Goal: Information Seeking & Learning: Learn about a topic

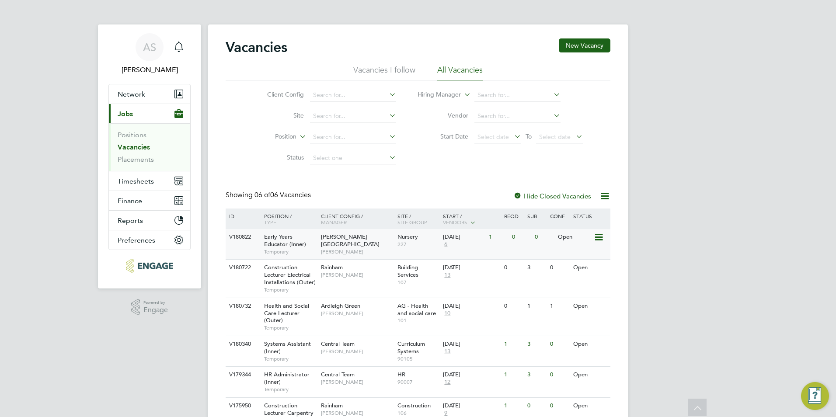
scroll to position [50, 0]
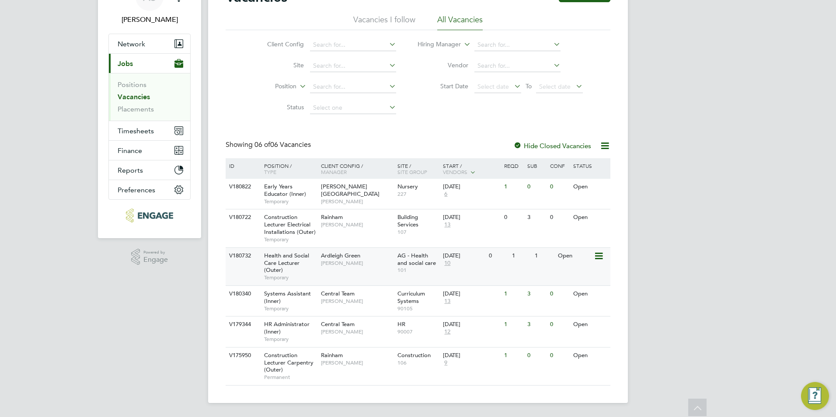
click at [335, 271] on div "V180732 Health and Social Care Lecturer (Outer) Temporary Ardleigh Green Roslyn…" at bounding box center [418, 267] width 385 height 38
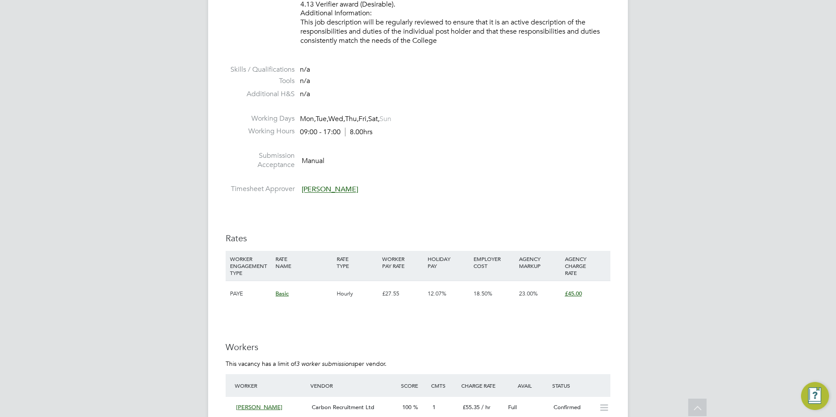
scroll to position [1137, 0]
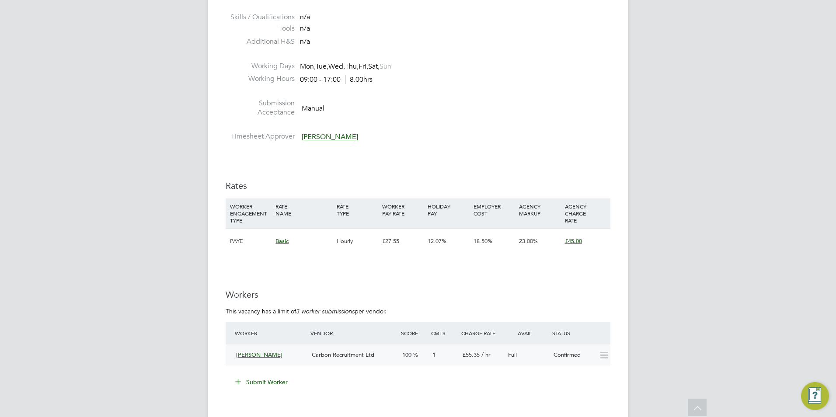
click at [306, 353] on div "Florence Obabiyi" at bounding box center [271, 355] width 76 height 14
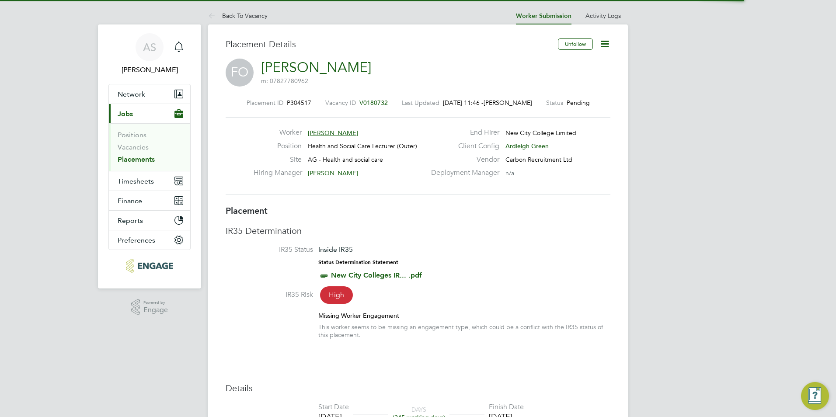
scroll to position [4, 4]
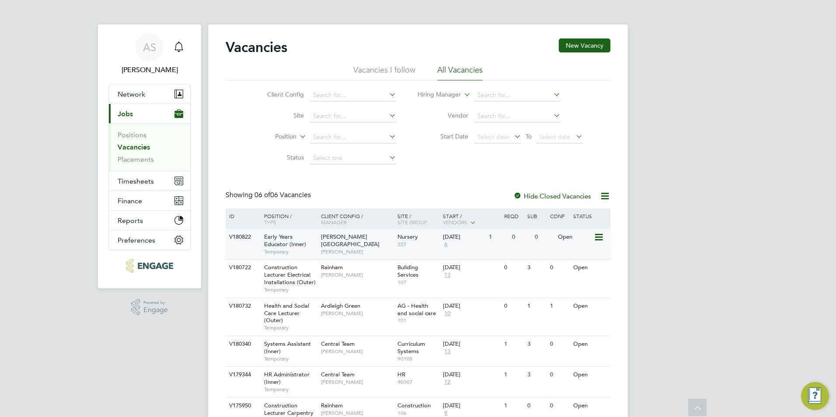
scroll to position [44, 0]
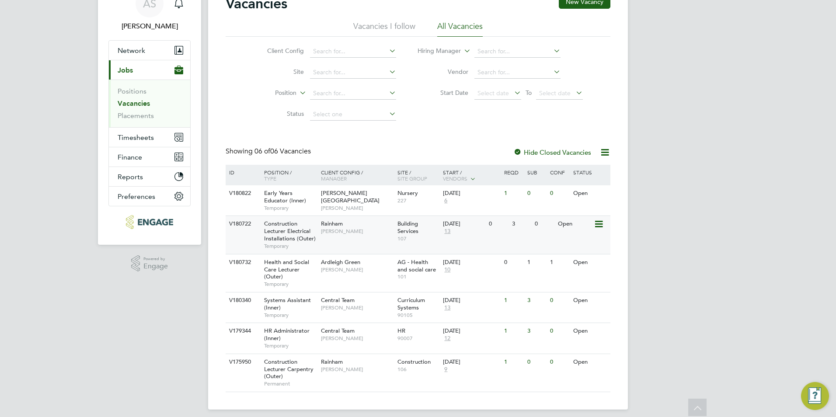
click at [337, 240] on div "V180722 Construction Lecturer Electrical Installations (Outer) Temporary Rainha…" at bounding box center [418, 235] width 385 height 38
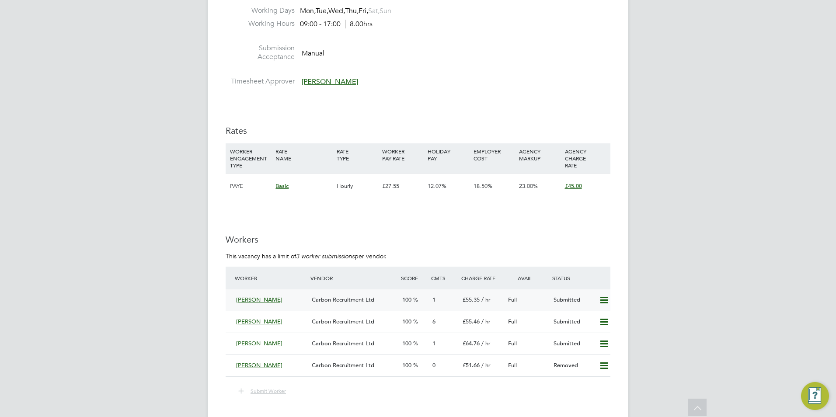
scroll to position [1574, 0]
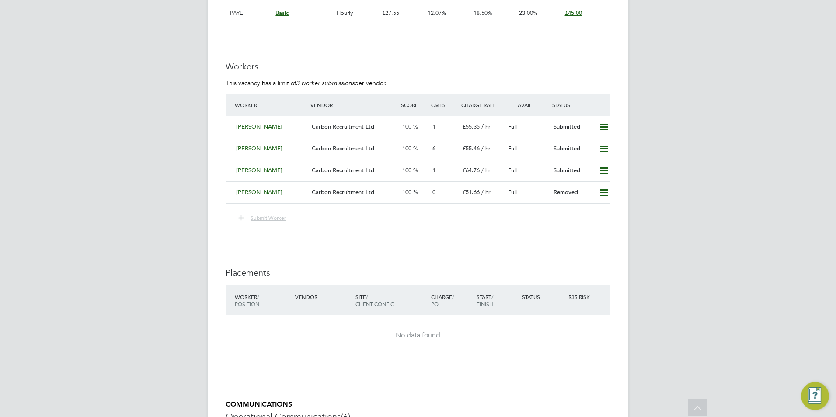
click at [270, 217] on span "Submit Worker" at bounding box center [268, 217] width 35 height 7
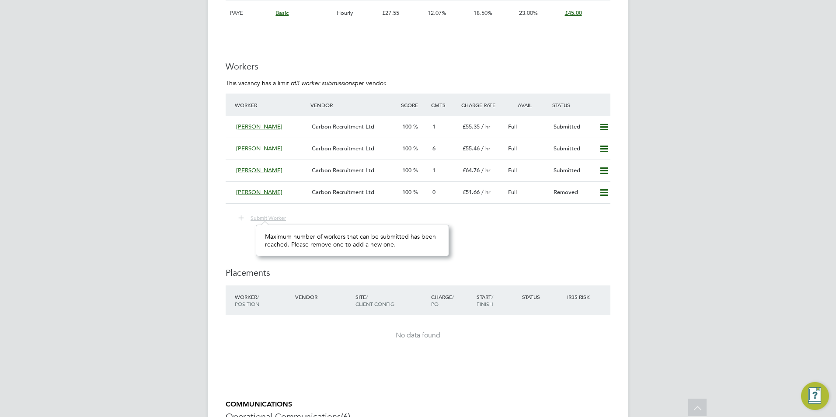
click at [270, 217] on span "Submit Worker" at bounding box center [268, 217] width 35 height 7
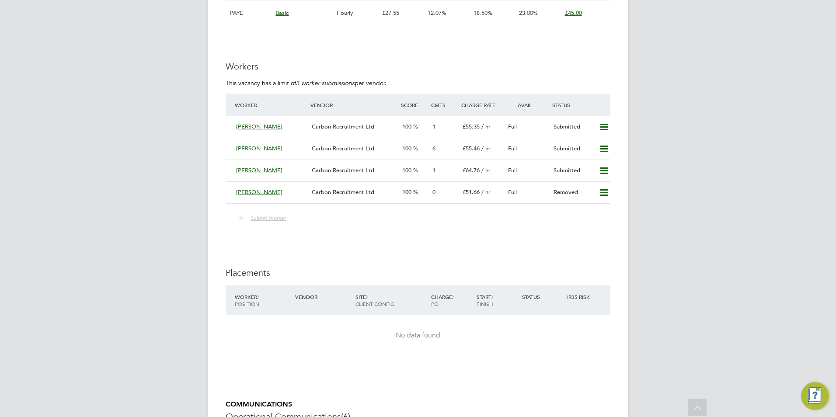
click at [270, 217] on span "Submit Worker" at bounding box center [268, 217] width 35 height 7
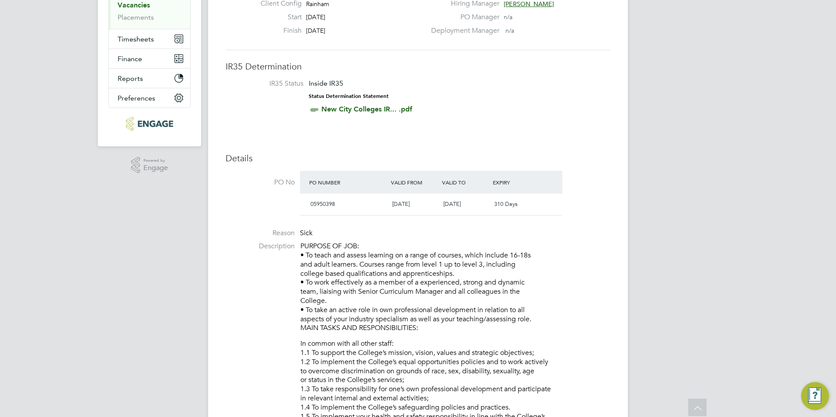
scroll to position [0, 0]
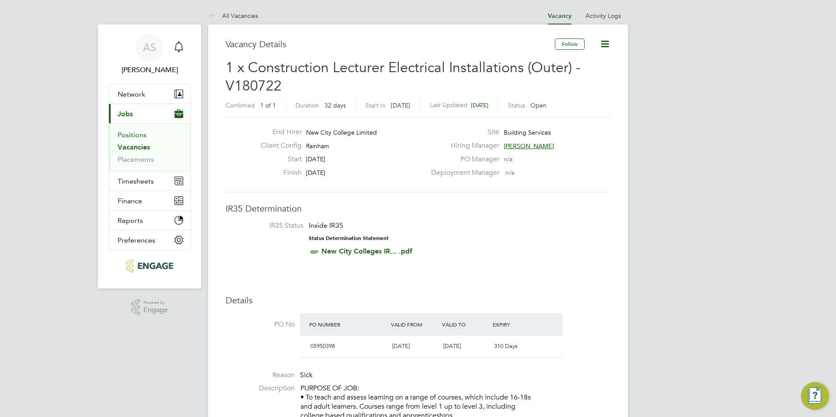
click at [136, 134] on link "Positions" at bounding box center [132, 135] width 29 height 8
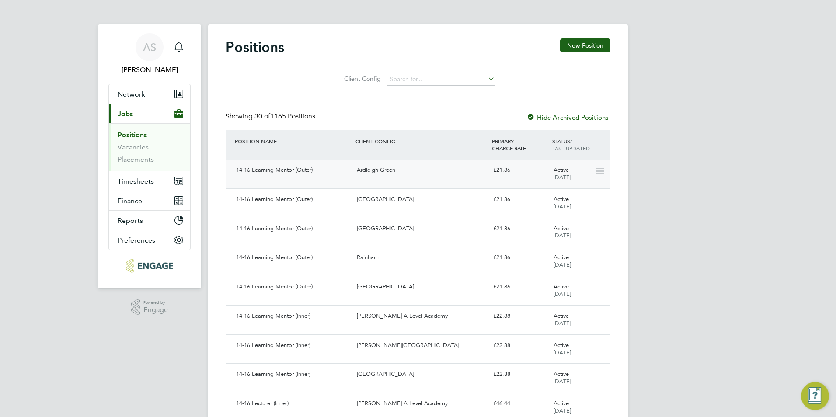
click at [291, 173] on div "14-16 Learning Mentor (Outer)" at bounding box center [293, 170] width 121 height 14
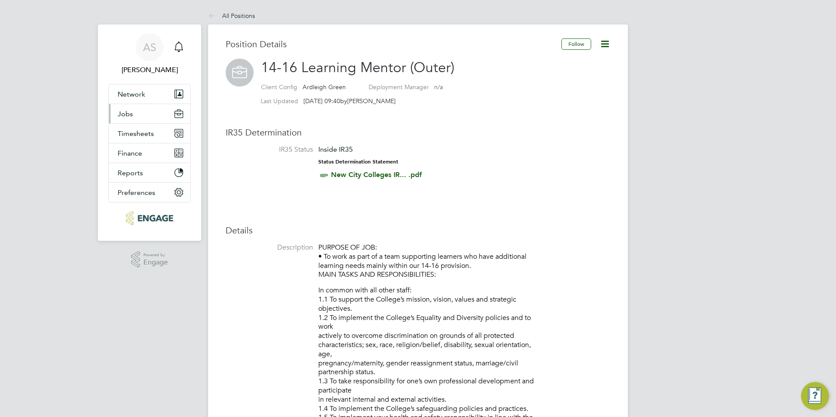
click at [126, 113] on span "Jobs" at bounding box center [125, 114] width 15 height 8
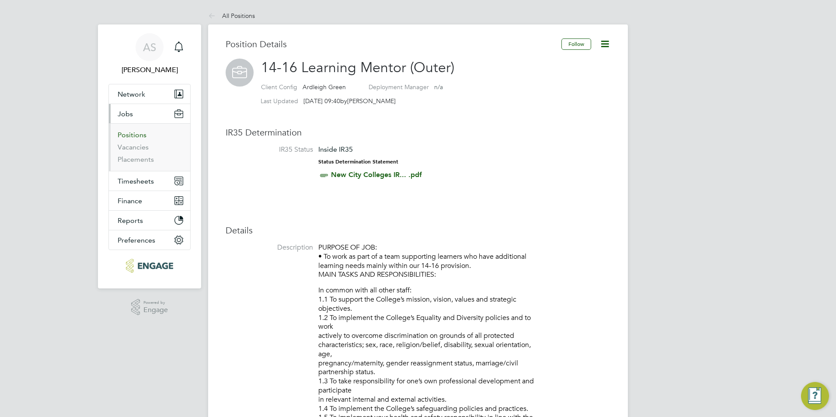
click at [143, 135] on link "Positions" at bounding box center [132, 135] width 29 height 8
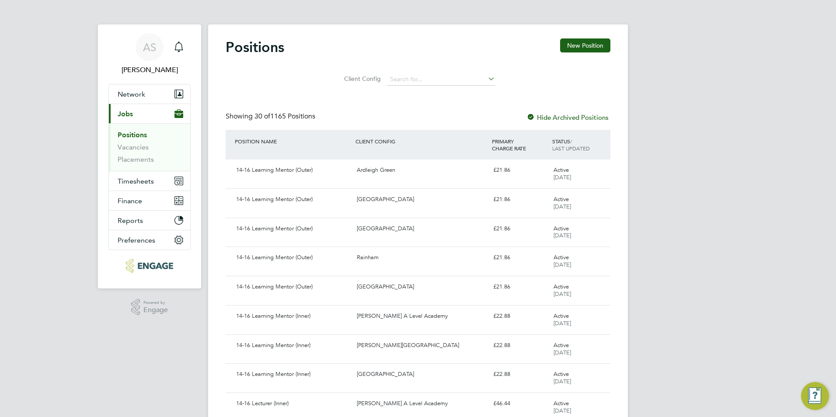
click at [568, 144] on div "STATUS / LAST UPDATED" at bounding box center [580, 144] width 60 height 23
click at [562, 114] on label "Hide Archived Positions" at bounding box center [568, 117] width 82 height 8
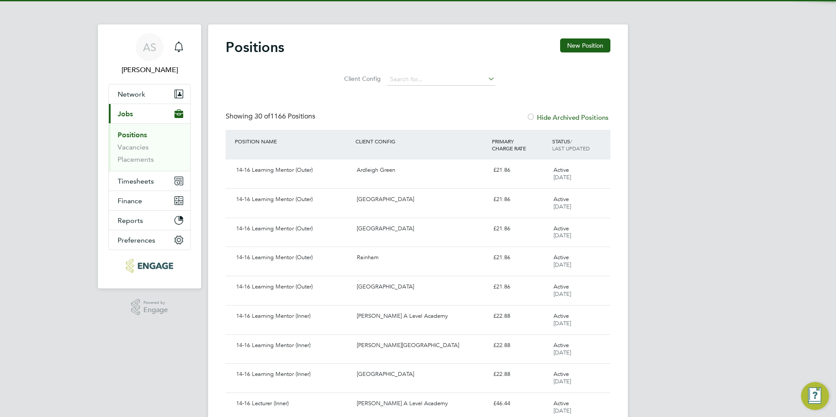
click at [560, 116] on label "Hide Archived Positions" at bounding box center [568, 117] width 82 height 8
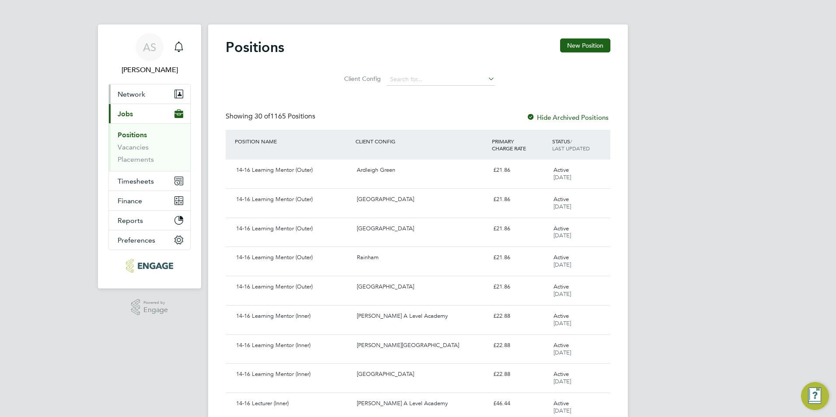
click at [134, 103] on button "Network" at bounding box center [149, 93] width 81 height 19
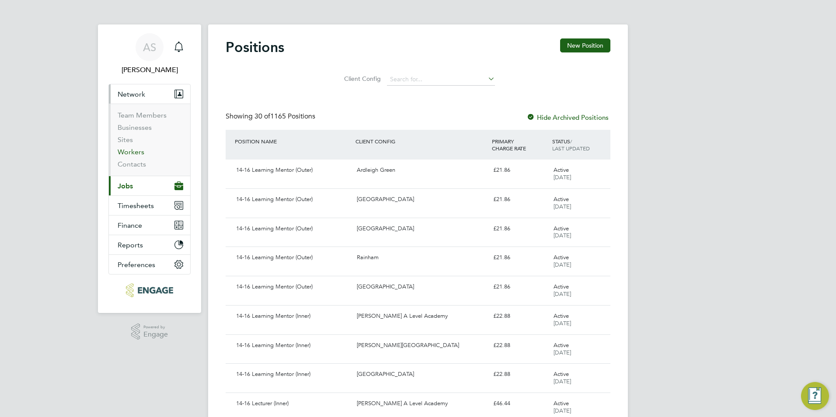
click at [130, 155] on link "Workers" at bounding box center [131, 152] width 27 height 8
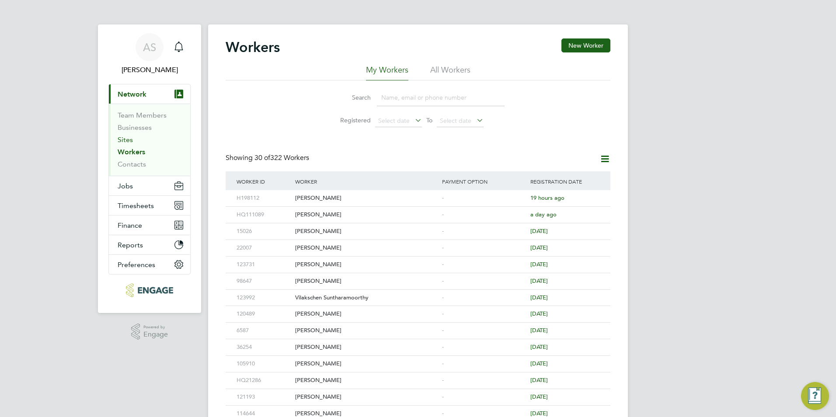
click at [120, 136] on link "Sites" at bounding box center [125, 140] width 15 height 8
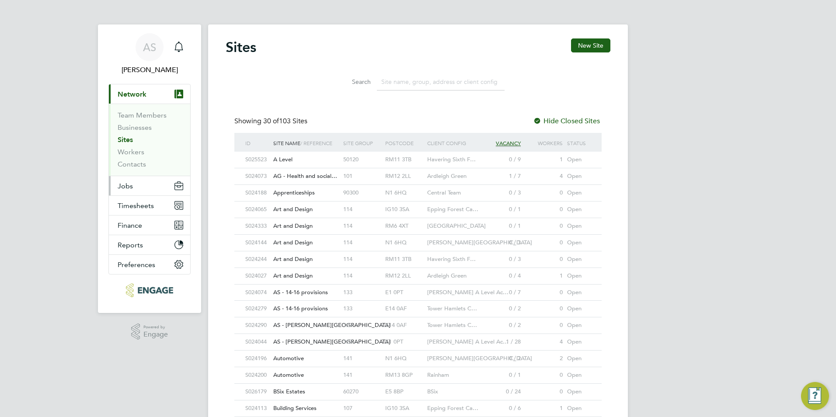
click at [138, 189] on button "Jobs" at bounding box center [149, 185] width 81 height 19
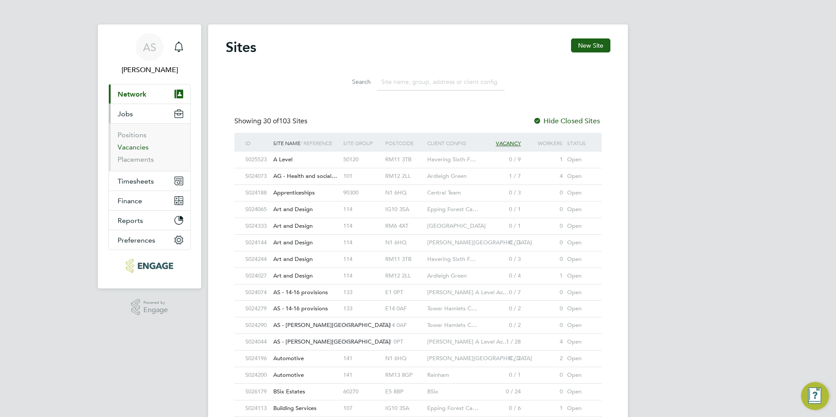
click at [142, 148] on link "Vacancies" at bounding box center [133, 147] width 31 height 8
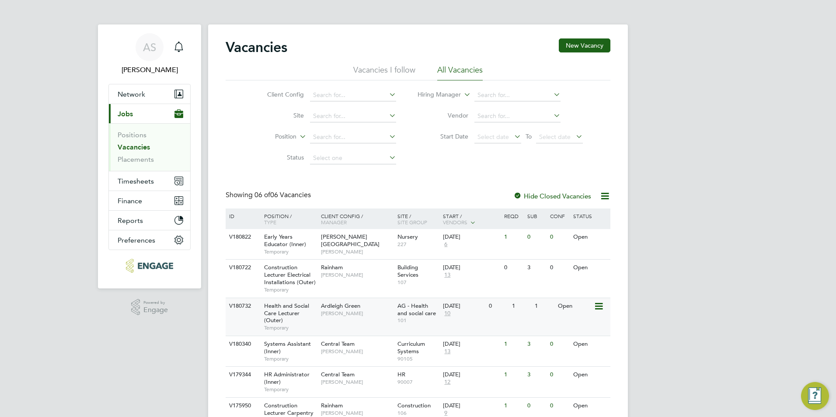
click at [341, 318] on div "Ardleigh Green Roslyn O'Garro" at bounding box center [357, 309] width 77 height 23
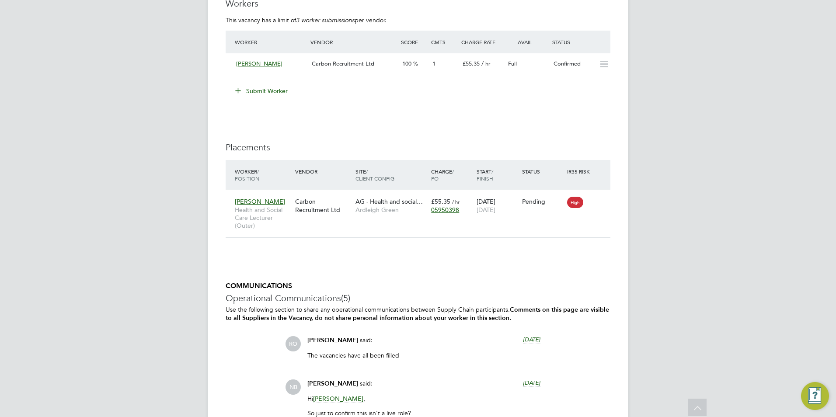
scroll to position [1253, 0]
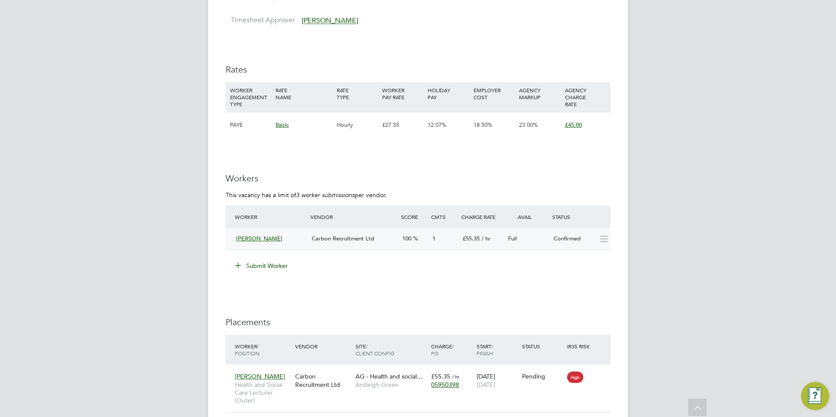
click at [269, 241] on span "Florence Obabiyi" at bounding box center [259, 238] width 46 height 7
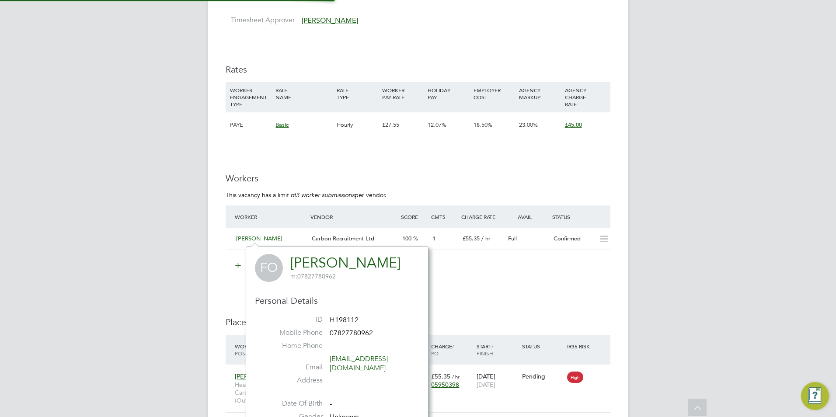
scroll to position [204, 183]
click at [276, 234] on div "Florence Obabiyi" at bounding box center [271, 239] width 76 height 14
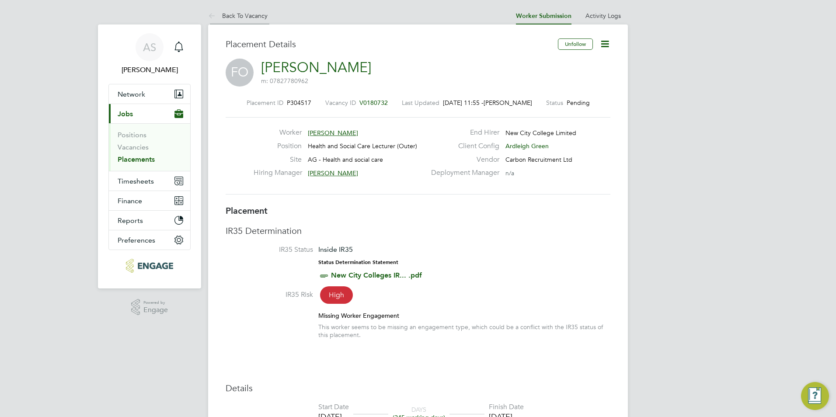
click at [231, 9] on li "Back To Vacancy" at bounding box center [237, 15] width 59 height 17
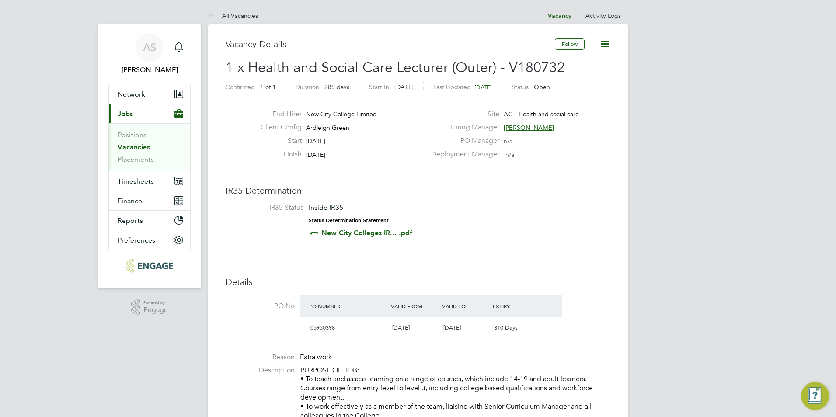
click at [144, 139] on li "Positions" at bounding box center [151, 137] width 66 height 12
click at [143, 136] on link "Positions" at bounding box center [132, 135] width 29 height 8
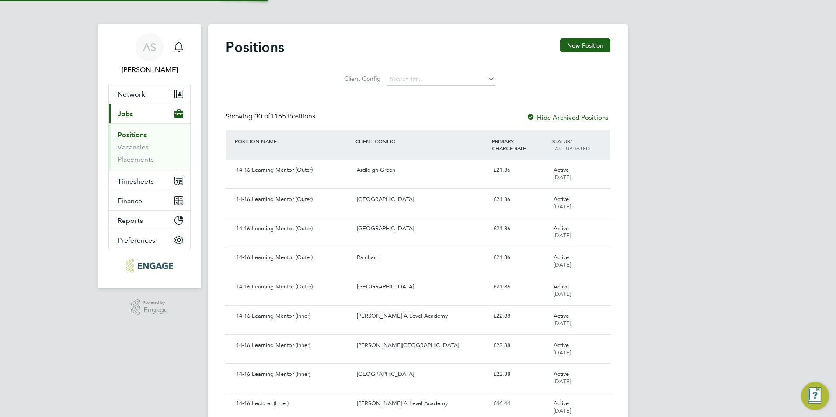
click at [142, 154] on li "Vacancies" at bounding box center [151, 149] width 66 height 12
click at [136, 149] on link "Vacancies" at bounding box center [133, 147] width 31 height 8
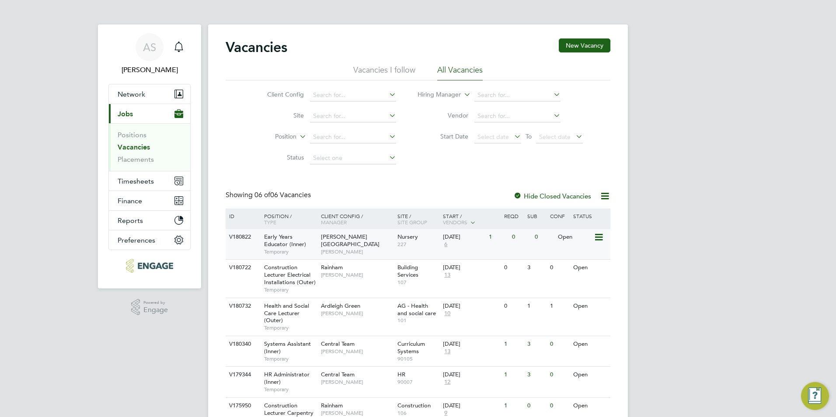
click at [348, 249] on div "Hackney Campus Carol Commin" at bounding box center [357, 244] width 77 height 30
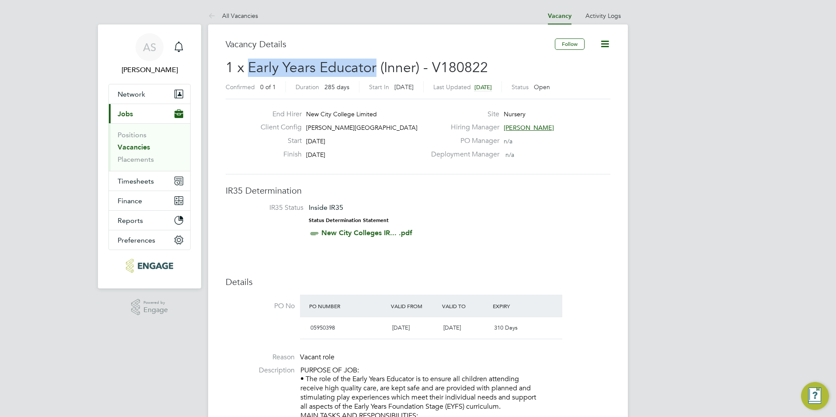
drag, startPoint x: 248, startPoint y: 63, endPoint x: 373, endPoint y: 69, distance: 124.8
click at [373, 69] on span "1 x Early Years Educator (Inner) - V180822" at bounding box center [357, 67] width 262 height 17
drag, startPoint x: 373, startPoint y: 69, endPoint x: 361, endPoint y: 69, distance: 11.4
copy span "Early Years Educator"
click at [383, 87] on label "Start In" at bounding box center [379, 87] width 20 height 8
